Goal: Information Seeking & Learning: Learn about a topic

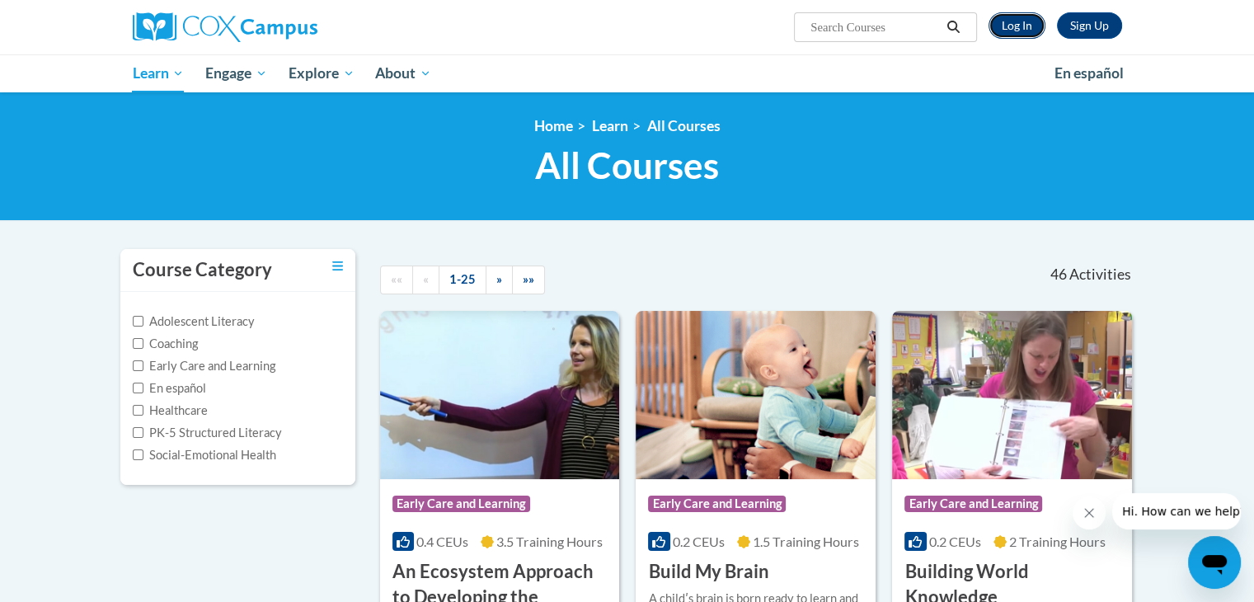
click at [1019, 24] on link "Log In" at bounding box center [1016, 25] width 57 height 26
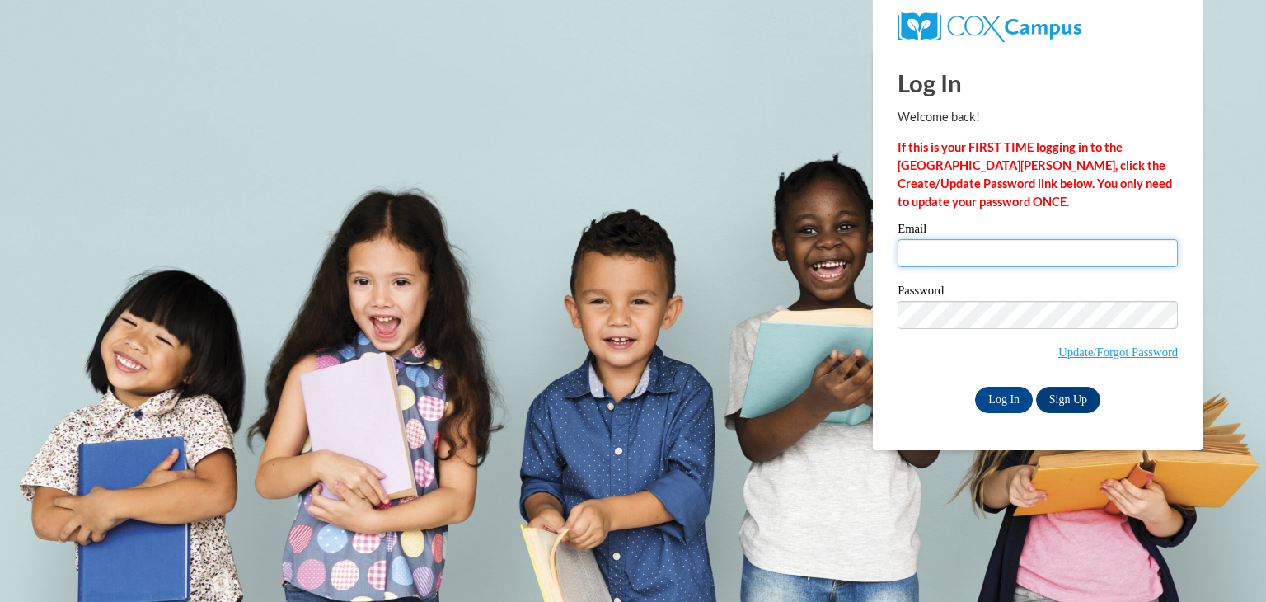
click at [996, 245] on input "Email" at bounding box center [1038, 253] width 280 height 28
type input "candi.showalter@students.cau.edu"
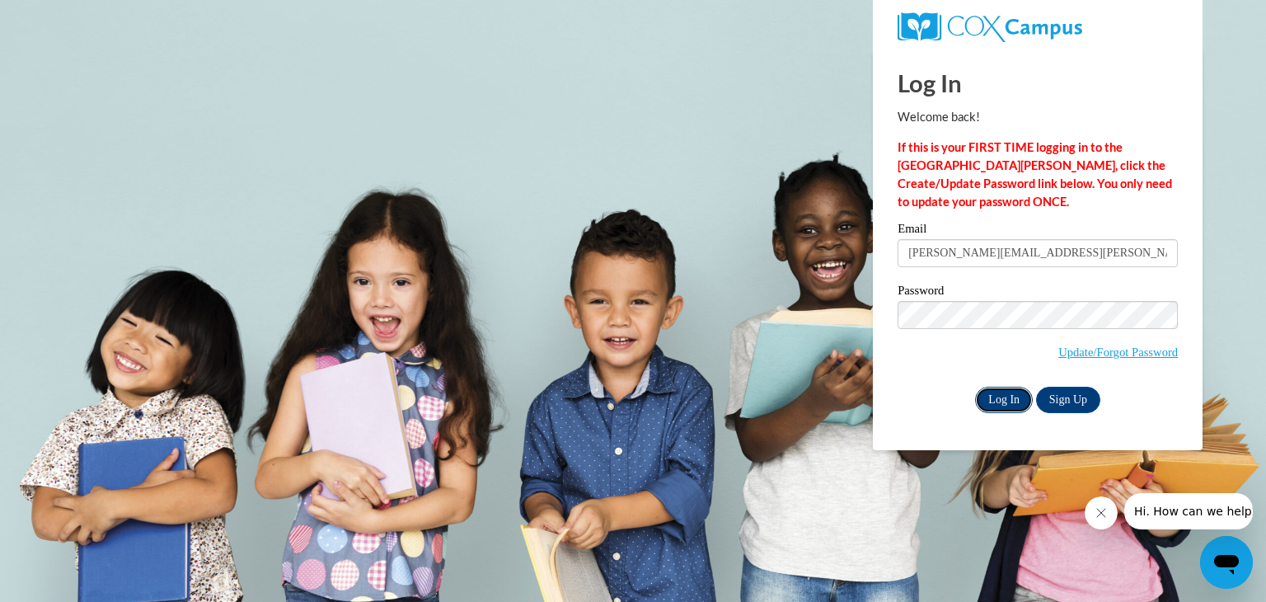
click at [1011, 407] on input "Log In" at bounding box center [1004, 400] width 58 height 26
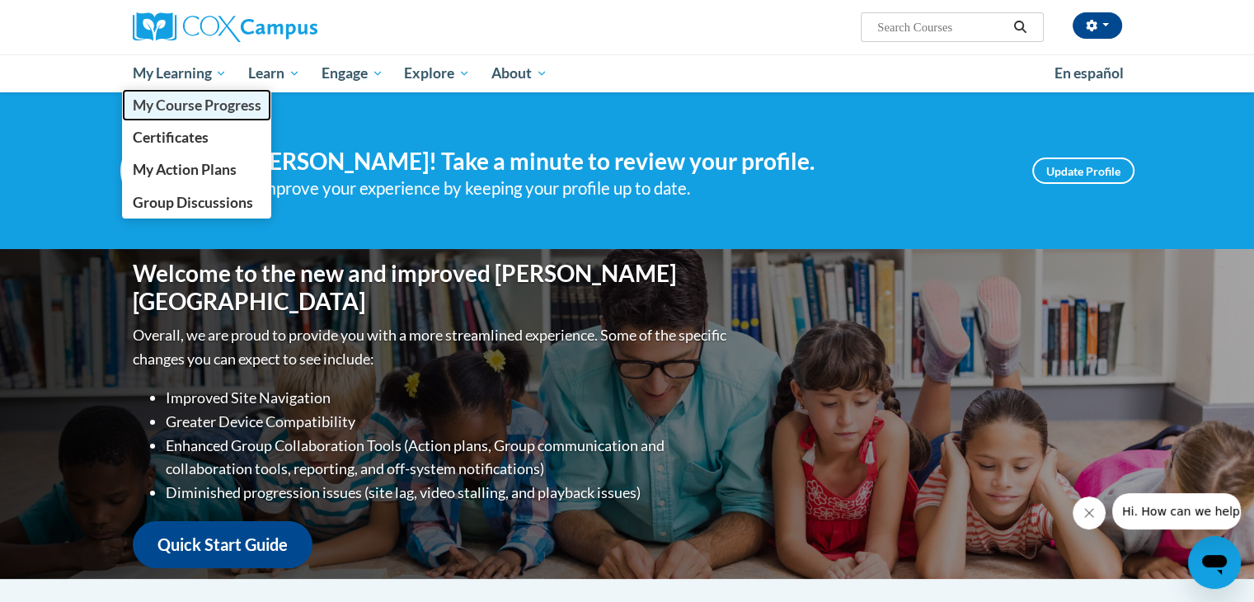
click at [198, 103] on span "My Course Progress" at bounding box center [196, 104] width 129 height 17
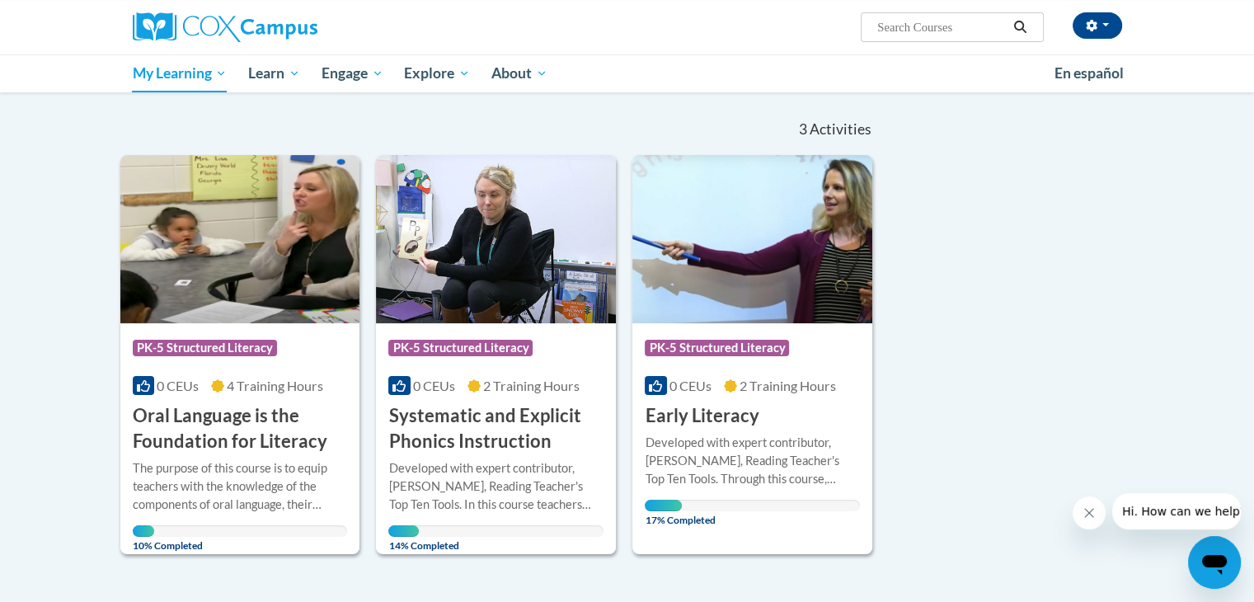
scroll to position [162, 0]
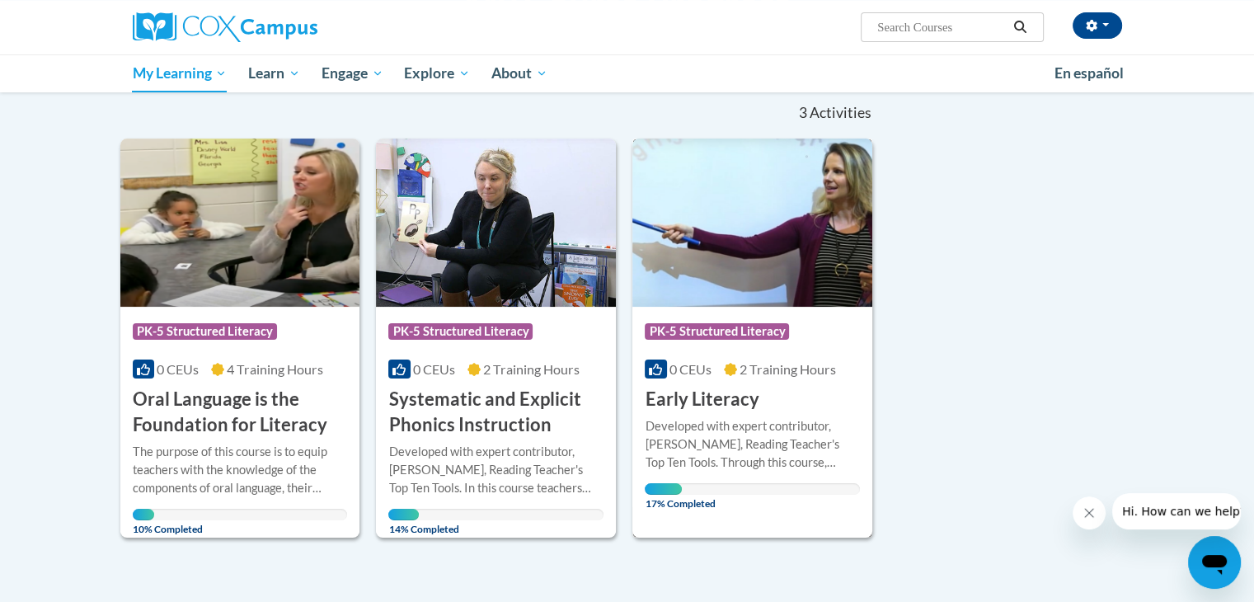
click at [780, 285] on img at bounding box center [752, 222] width 240 height 168
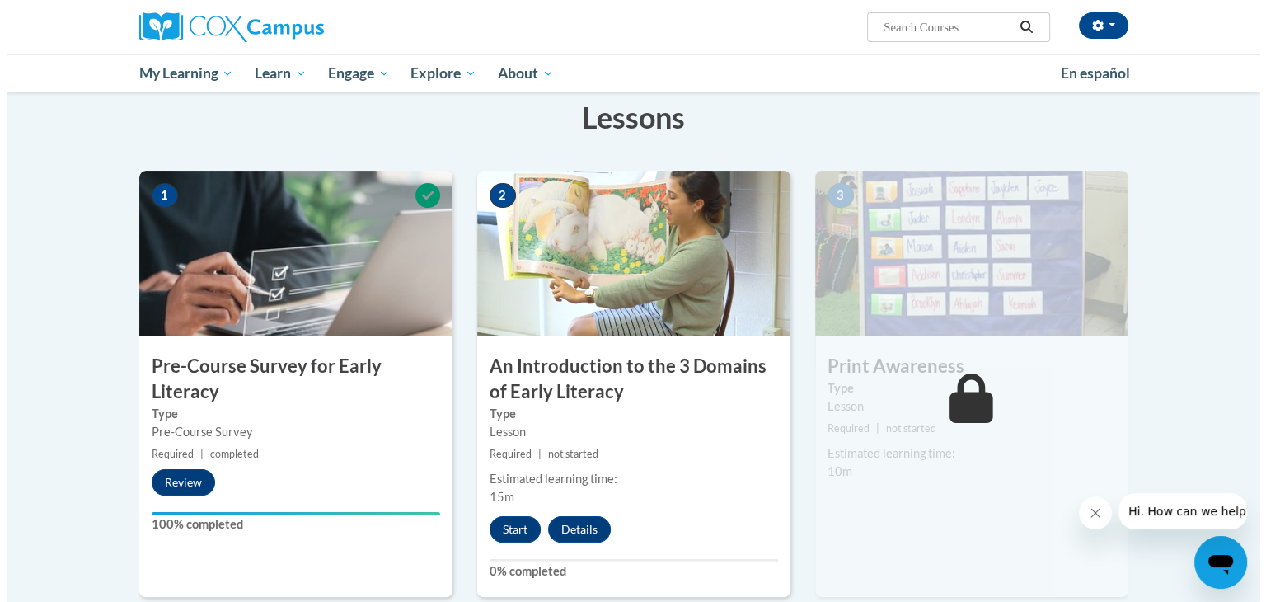
scroll to position [264, 0]
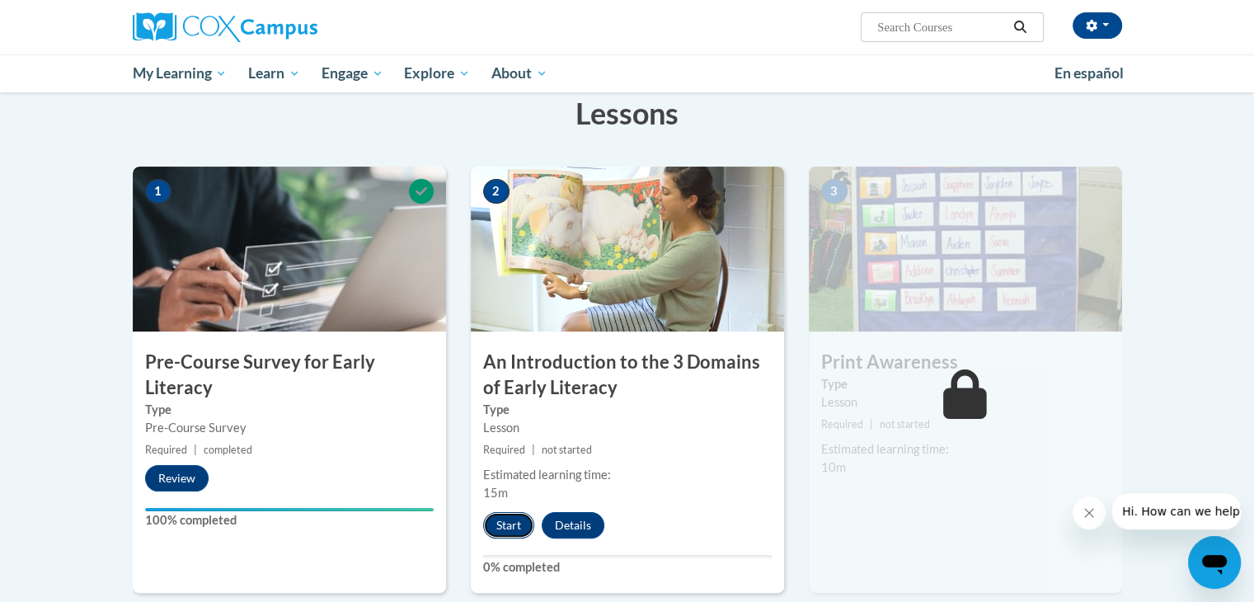
click at [514, 535] on button "Start" at bounding box center [508, 525] width 51 height 26
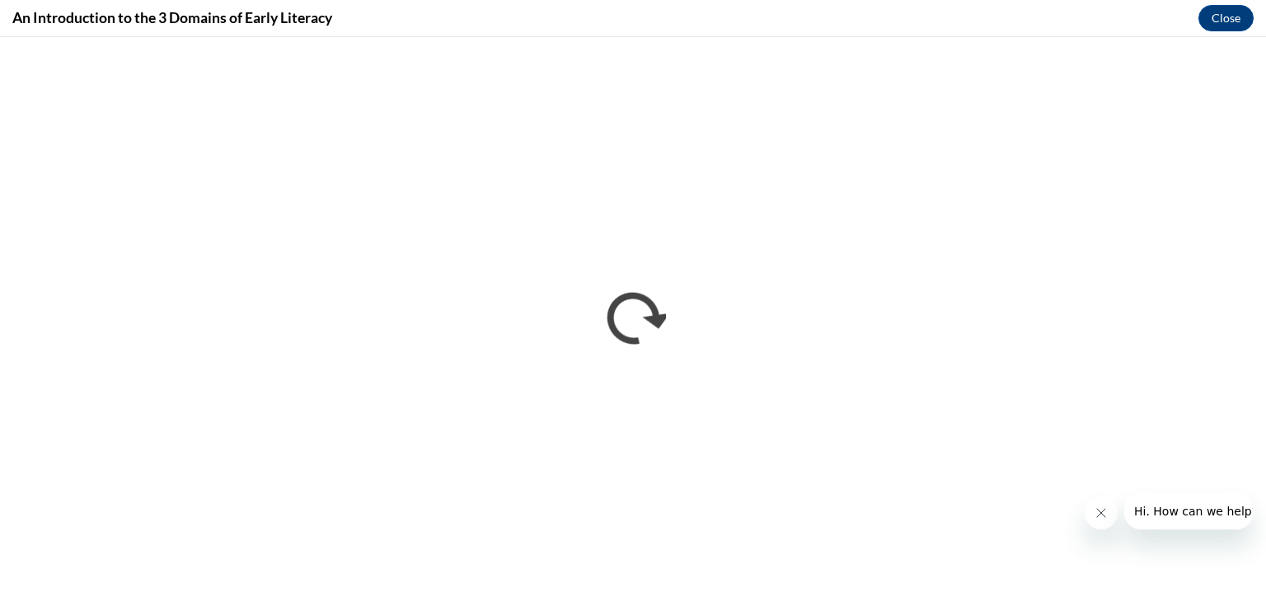
scroll to position [0, 0]
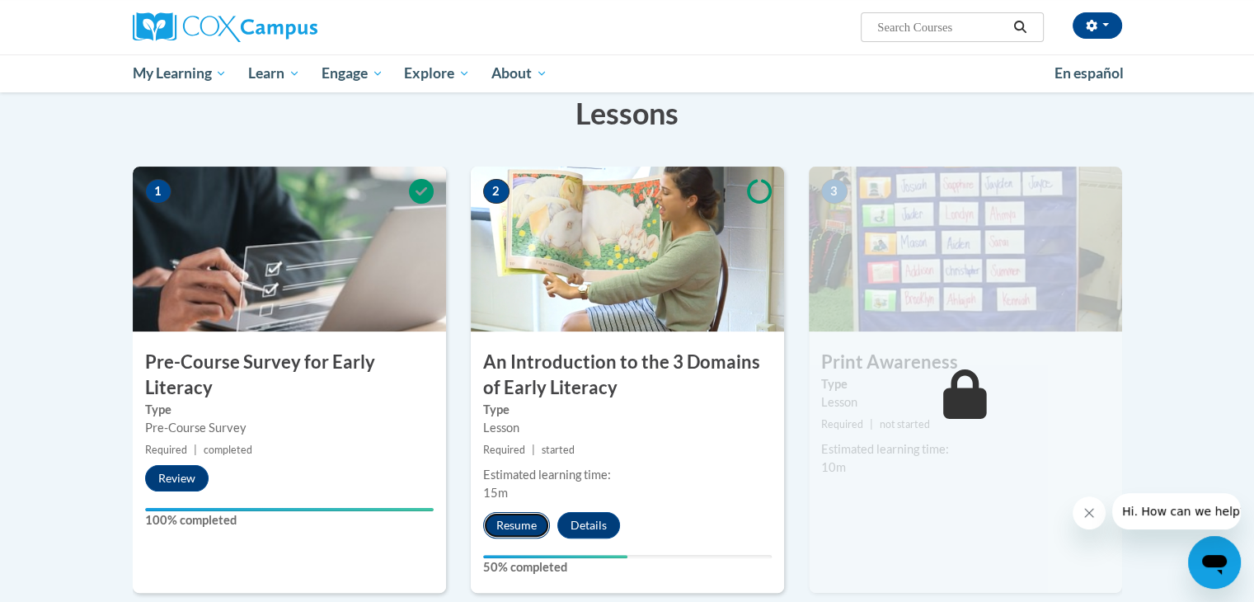
click at [516, 524] on button "Resume" at bounding box center [516, 525] width 67 height 26
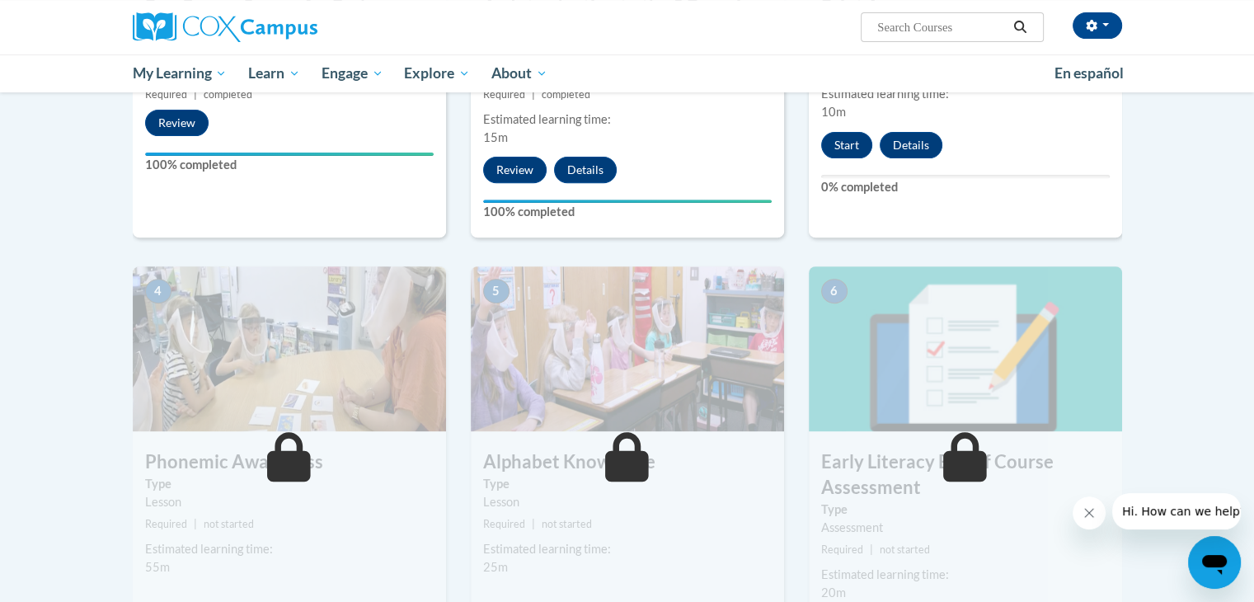
scroll to position [602, 0]
